Goal: Find specific page/section: Find specific page/section

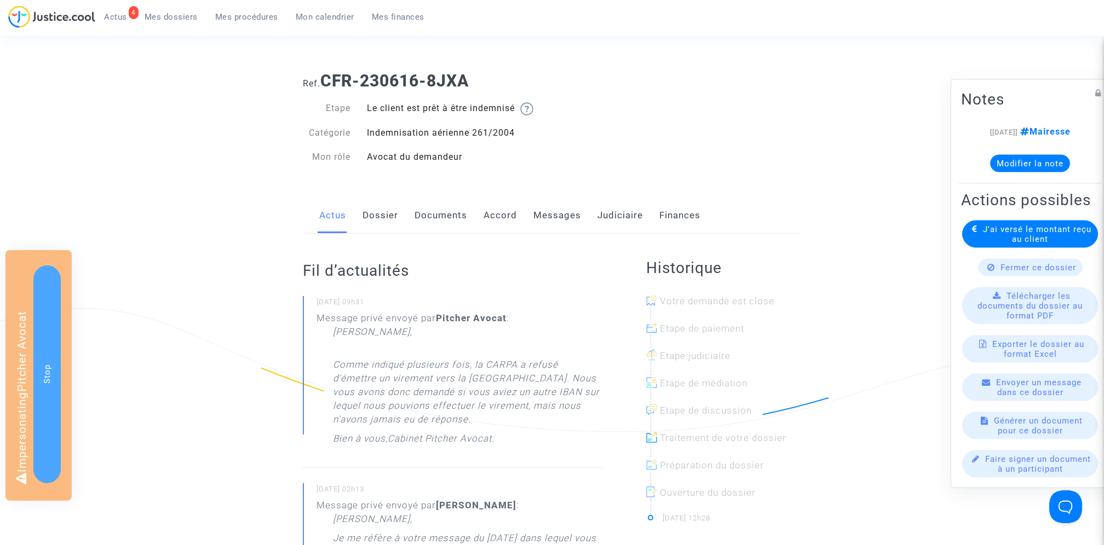
click at [577, 210] on link "Messages" at bounding box center [557, 216] width 48 height 36
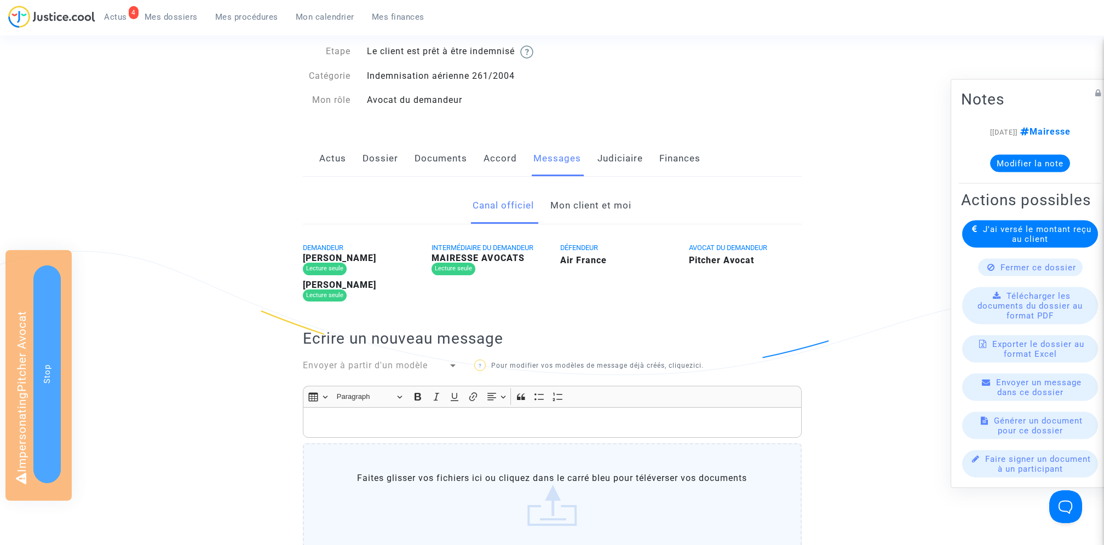
scroll to position [81, 0]
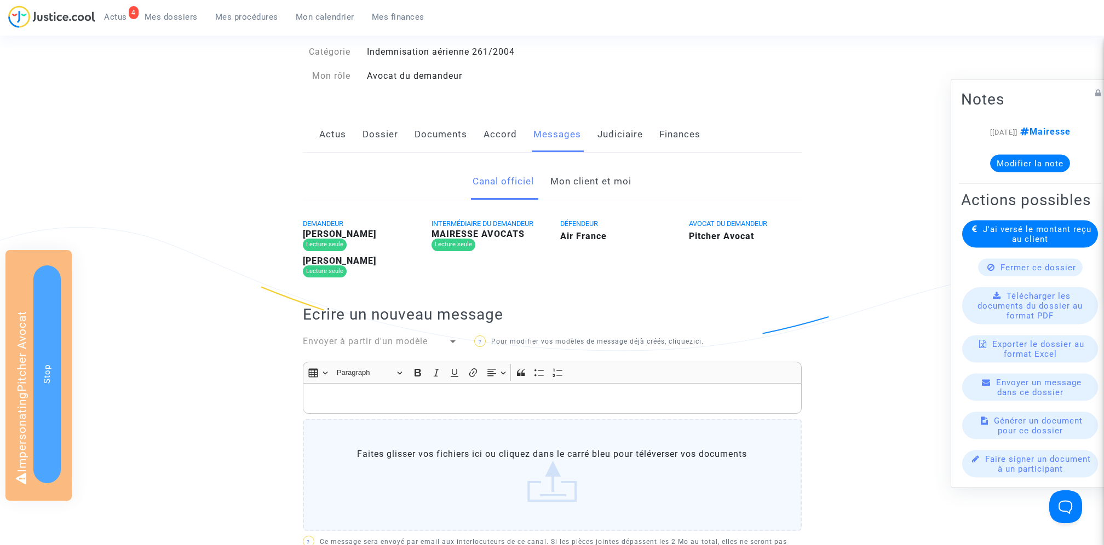
click at [604, 183] on link "Mon client et moi" at bounding box center [590, 182] width 81 height 36
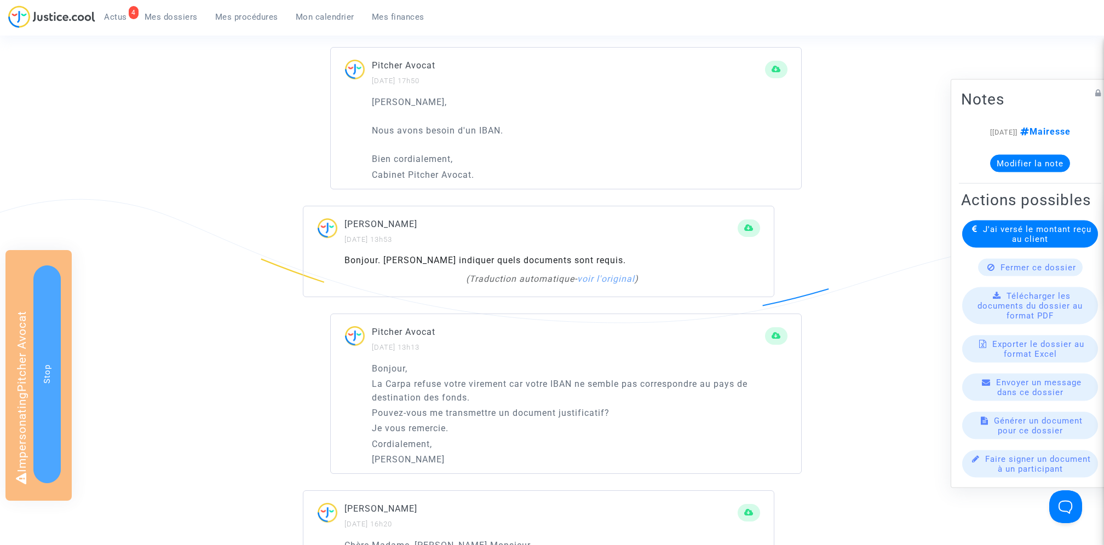
scroll to position [2576, 0]
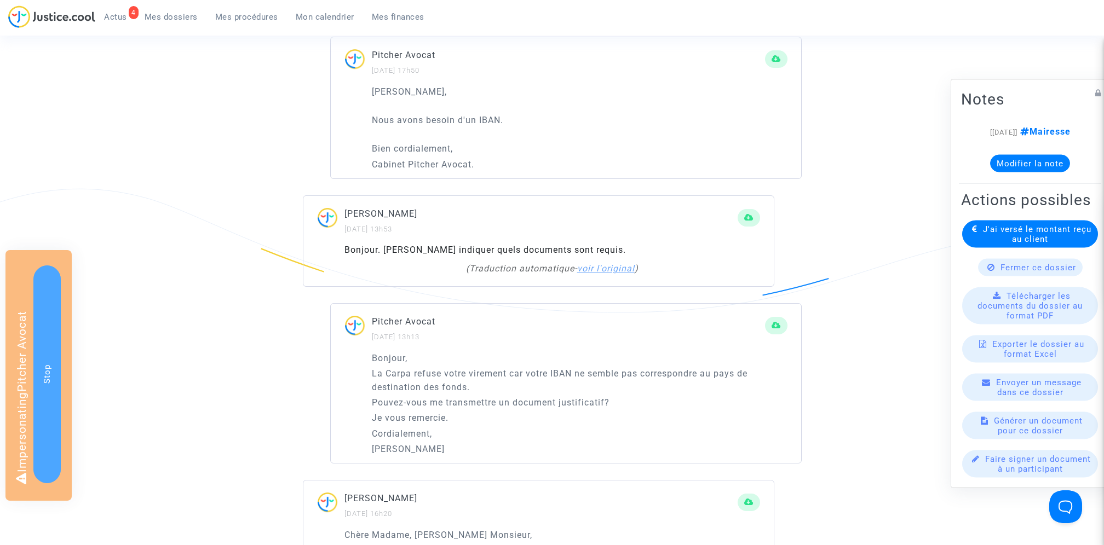
click at [617, 274] on link "voir l'original" at bounding box center [606, 268] width 58 height 10
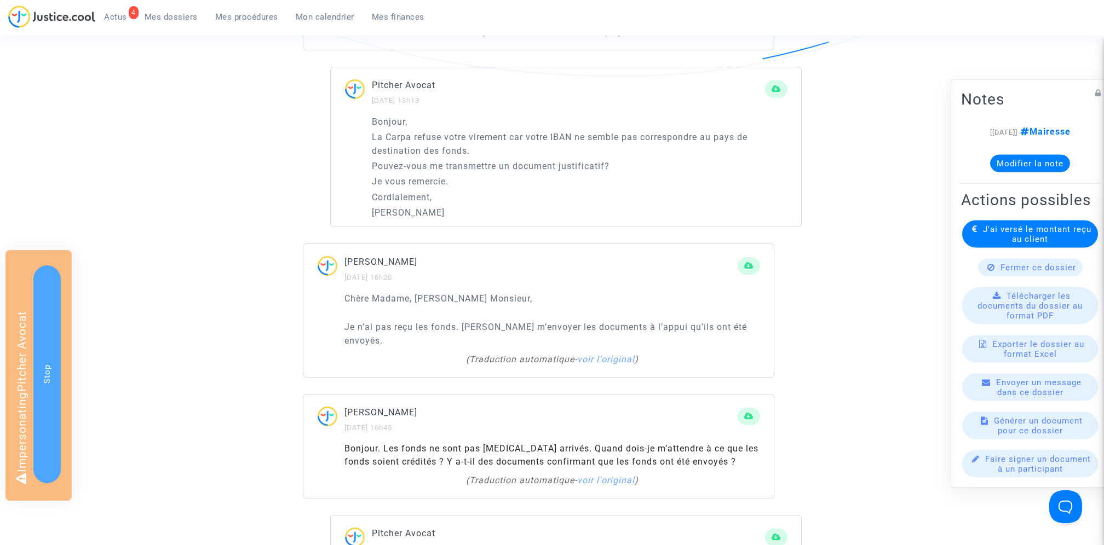
scroll to position [2829, 0]
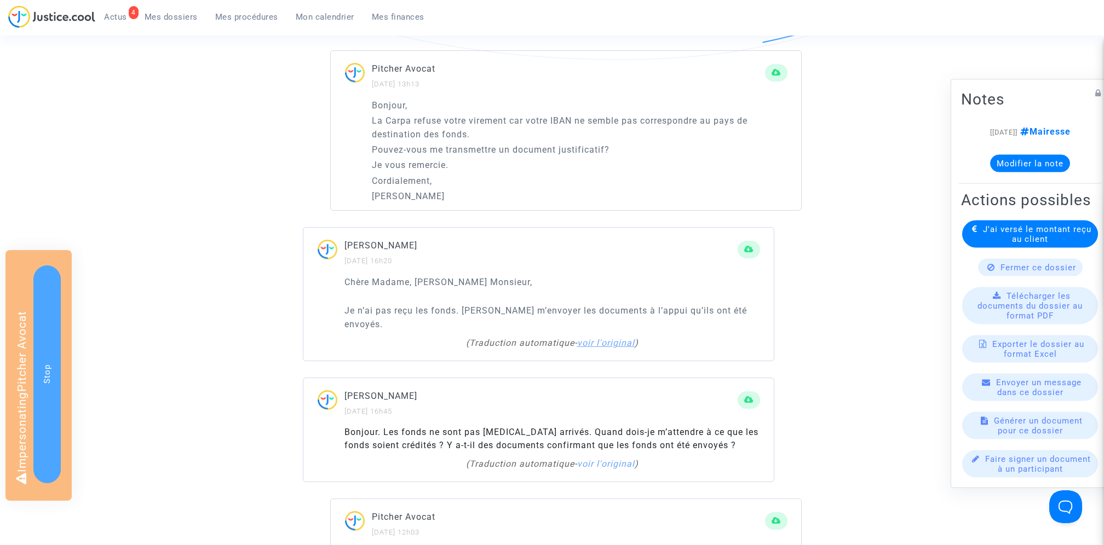
click at [618, 348] on link "voir l'original" at bounding box center [606, 343] width 58 height 10
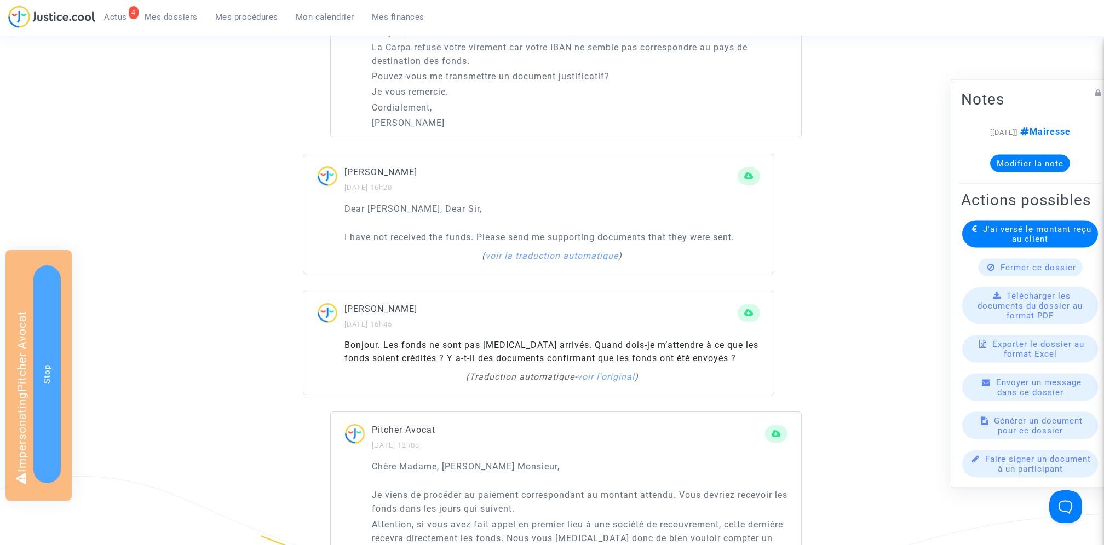
scroll to position [2936, 0]
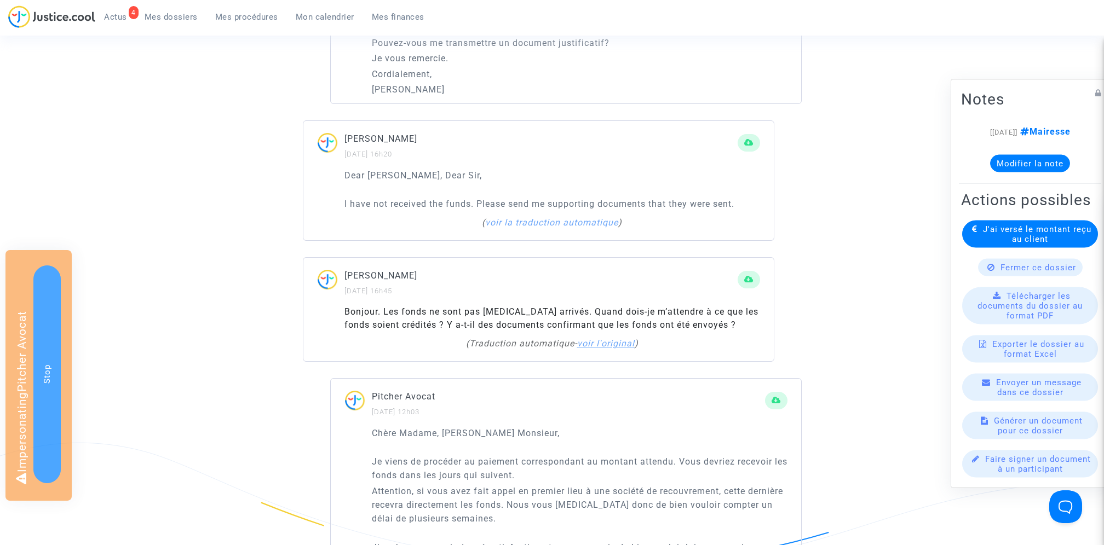
click at [624, 349] on link "voir l'original" at bounding box center [606, 343] width 58 height 10
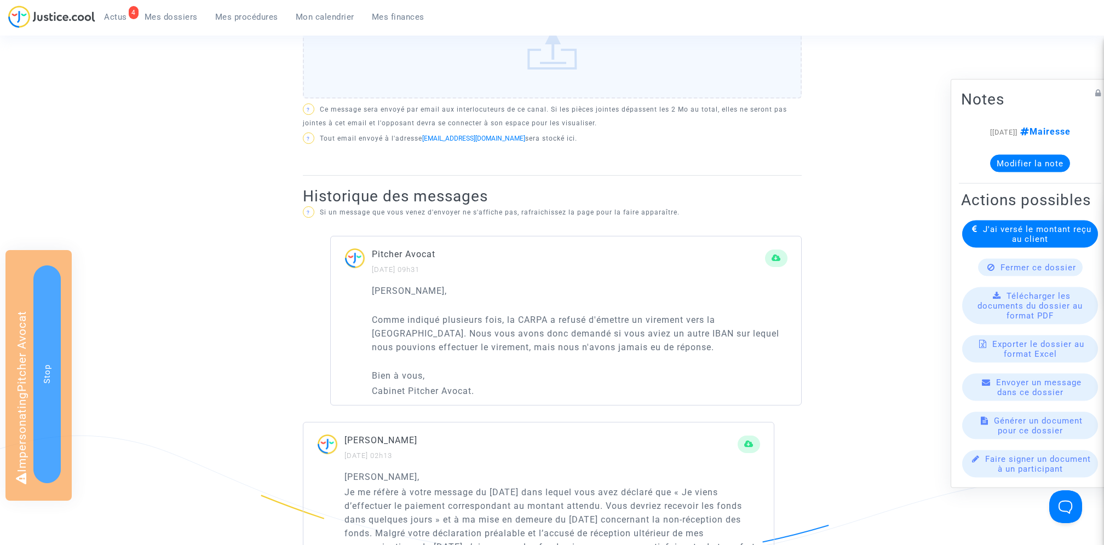
scroll to position [0, 0]
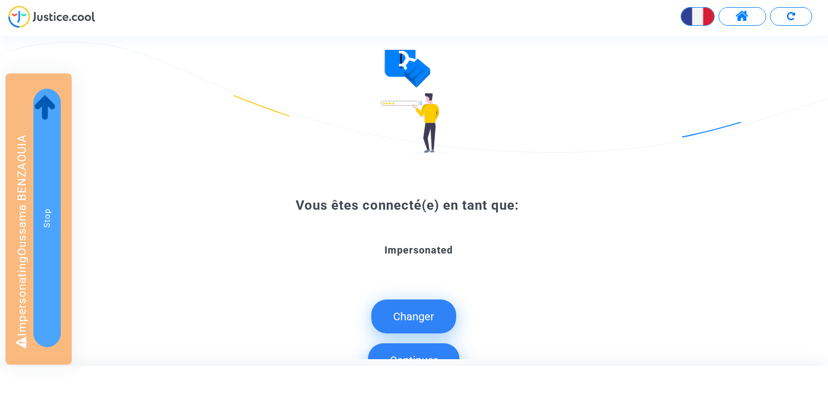
scroll to position [143, 0]
